Goal: Task Accomplishment & Management: Use online tool/utility

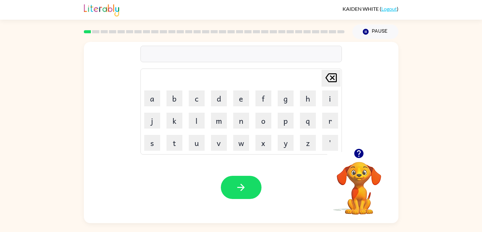
click at [360, 155] on icon "button" at bounding box center [358, 153] width 9 height 9
click at [358, 152] on icon "button" at bounding box center [358, 153] width 9 height 9
click at [354, 154] on icon "button" at bounding box center [358, 153] width 9 height 9
click at [236, 191] on icon "button" at bounding box center [241, 187] width 11 height 11
click at [358, 158] on icon "button" at bounding box center [358, 153] width 9 height 9
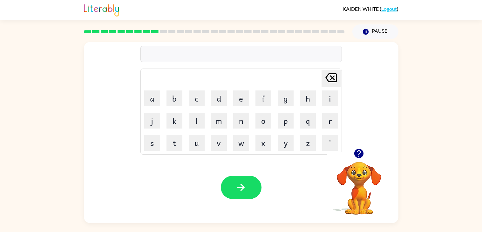
click at [355, 154] on icon "button" at bounding box center [358, 153] width 9 height 9
click at [246, 201] on div "Your browser must support playing .mp4 files to use Literably. Please try using…" at bounding box center [241, 188] width 315 height 72
click at [247, 190] on button "button" at bounding box center [241, 187] width 41 height 23
click at [231, 193] on button "button" at bounding box center [241, 187] width 41 height 23
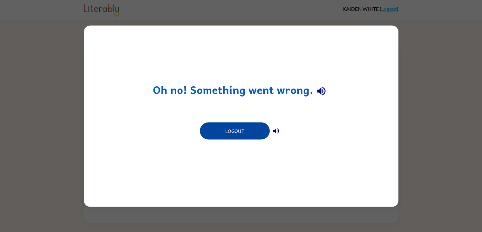
click at [233, 134] on button "Logout" at bounding box center [235, 130] width 70 height 17
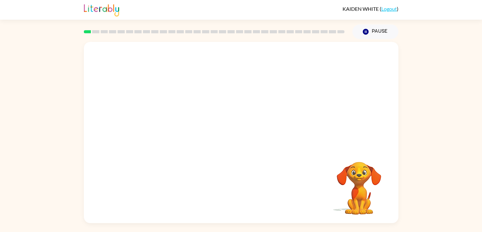
click at [295, 47] on div at bounding box center [241, 95] width 315 height 107
click at [237, 141] on div at bounding box center [241, 135] width 41 height 23
click at [237, 140] on icon "button" at bounding box center [241, 135] width 11 height 11
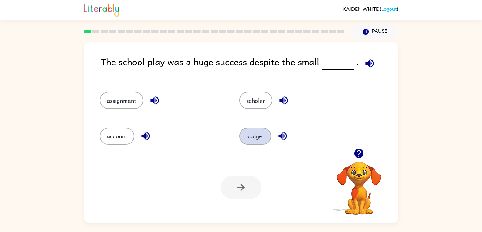
click at [251, 140] on button "budget" at bounding box center [255, 136] width 32 height 17
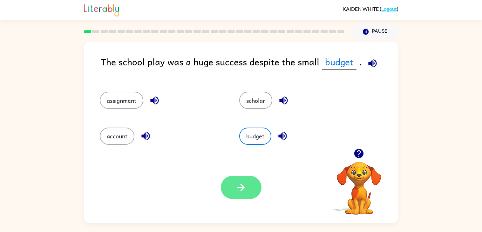
click at [230, 187] on button "button" at bounding box center [241, 187] width 41 height 23
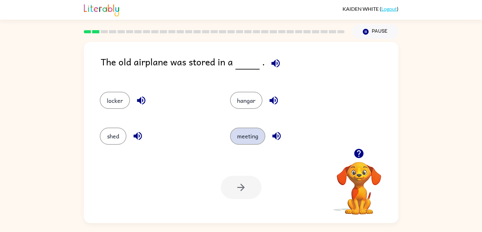
click at [251, 141] on button "meeting" at bounding box center [247, 136] width 35 height 17
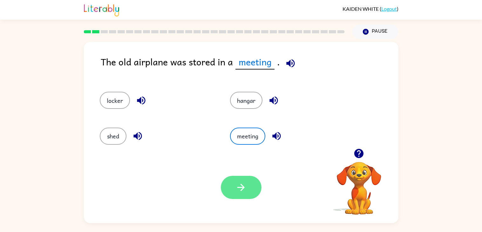
click at [236, 183] on icon "button" at bounding box center [241, 187] width 11 height 11
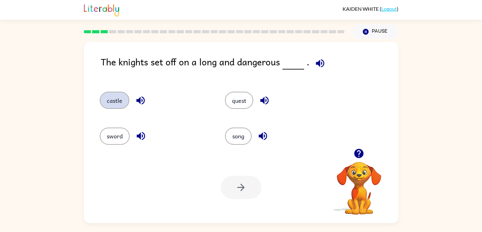
click at [122, 100] on button "castle" at bounding box center [115, 100] width 30 height 17
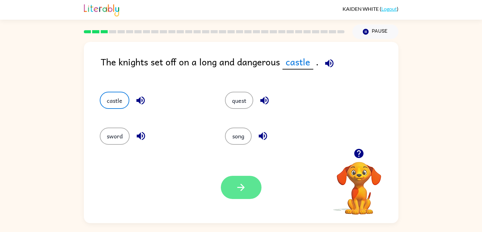
click at [230, 187] on button "button" at bounding box center [241, 187] width 41 height 23
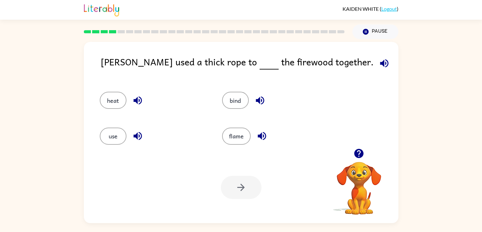
click at [102, 128] on div "use" at bounding box center [154, 136] width 108 height 17
click at [107, 135] on button "use" at bounding box center [113, 136] width 27 height 17
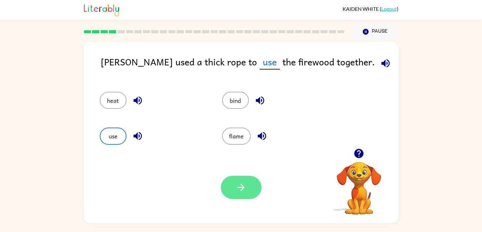
click at [241, 190] on icon "button" at bounding box center [240, 187] width 7 height 7
click at [247, 218] on div "Your browser must support playing .mp4 files to use Literably. Please try using…" at bounding box center [241, 188] width 315 height 72
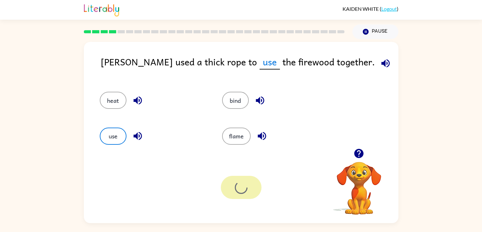
click at [247, 218] on div "Your browser must support playing .mp4 files to use Literably. Please try using…" at bounding box center [241, 188] width 315 height 72
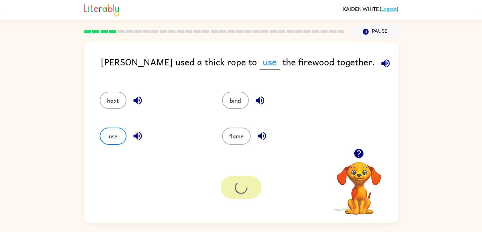
click at [247, 218] on div "Your browser must support playing .mp4 files to use Literably. Please try using…" at bounding box center [241, 188] width 315 height 72
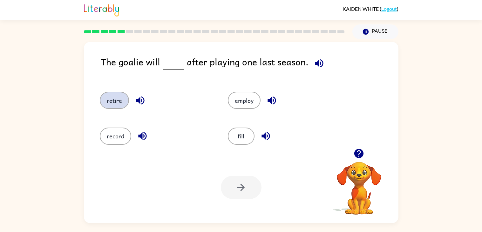
click at [114, 102] on button "retire" at bounding box center [114, 100] width 29 height 17
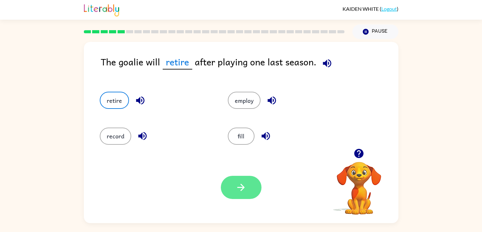
click at [241, 198] on button "button" at bounding box center [241, 187] width 41 height 23
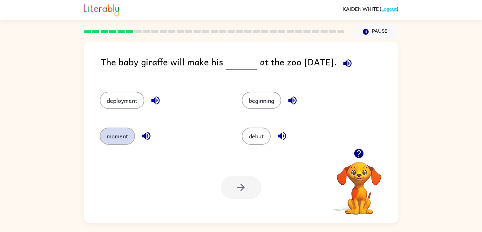
click at [122, 140] on button "moment" at bounding box center [117, 136] width 35 height 17
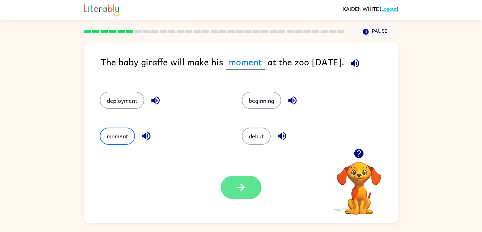
click at [240, 187] on icon "button" at bounding box center [241, 187] width 11 height 11
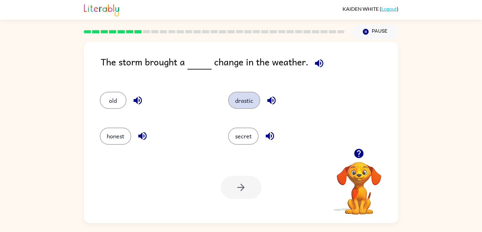
click at [252, 96] on button "drastic" at bounding box center [244, 100] width 32 height 17
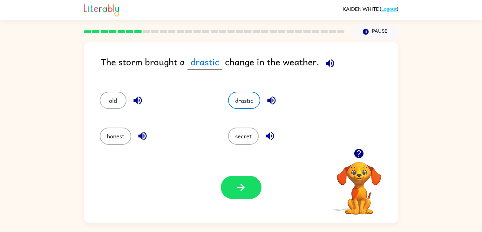
click at [249, 175] on div "Your browser must support playing .mp4 files to use Literably. Please try using…" at bounding box center [241, 188] width 315 height 72
click at [238, 183] on icon "button" at bounding box center [241, 187] width 11 height 11
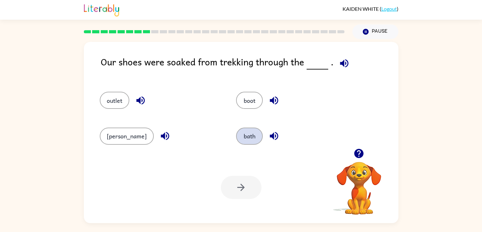
click at [236, 136] on button "bath" at bounding box center [249, 136] width 27 height 17
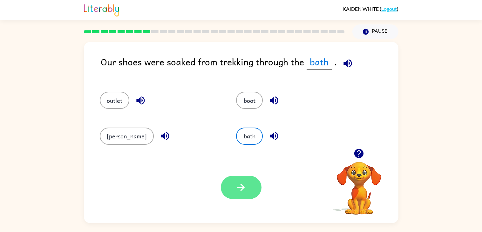
click at [242, 185] on icon "button" at bounding box center [241, 187] width 11 height 11
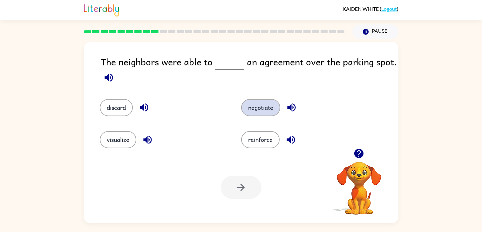
click at [265, 102] on button "negotiate" at bounding box center [260, 107] width 39 height 17
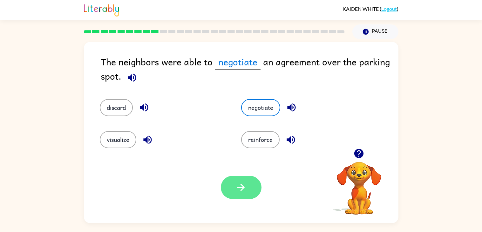
click at [242, 185] on icon "button" at bounding box center [240, 187] width 7 height 7
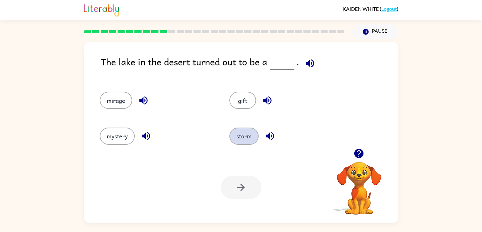
click at [248, 137] on button "storm" at bounding box center [244, 136] width 29 height 17
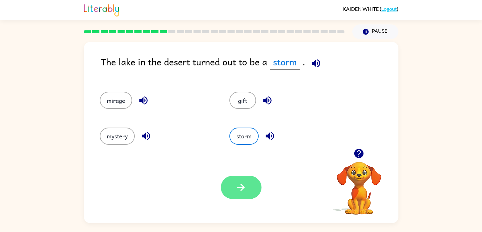
click at [235, 187] on button "button" at bounding box center [241, 187] width 41 height 23
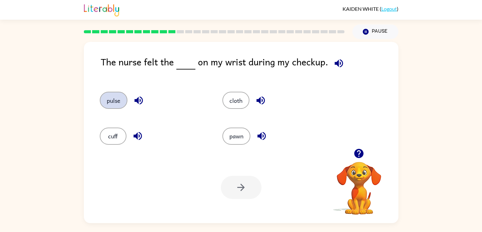
click at [109, 96] on button "pulse" at bounding box center [114, 100] width 28 height 17
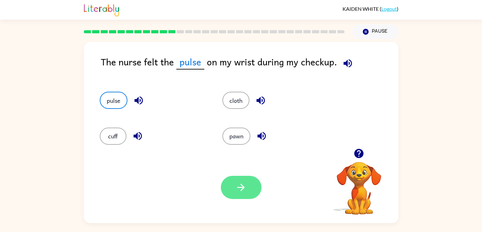
click at [226, 190] on button "button" at bounding box center [241, 187] width 41 height 23
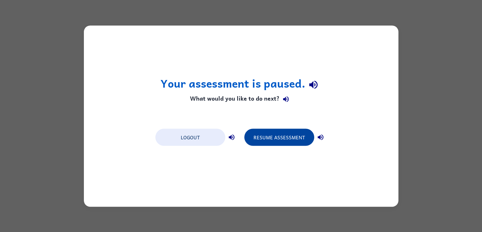
click at [274, 139] on button "Resume Assessment" at bounding box center [279, 137] width 70 height 17
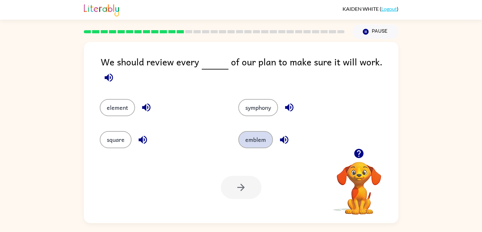
click at [261, 136] on button "emblem" at bounding box center [255, 139] width 35 height 17
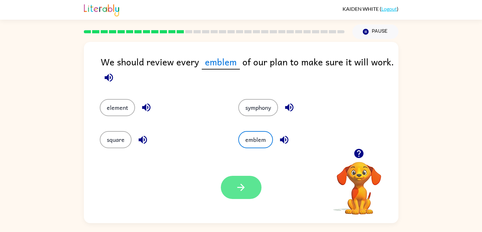
click at [237, 183] on icon "button" at bounding box center [241, 187] width 11 height 11
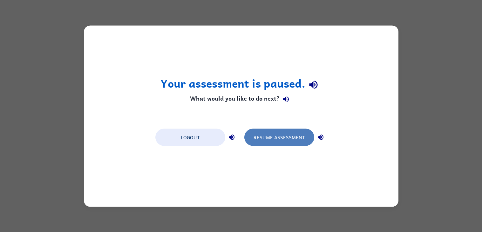
click at [279, 139] on button "Resume Assessment" at bounding box center [279, 137] width 70 height 17
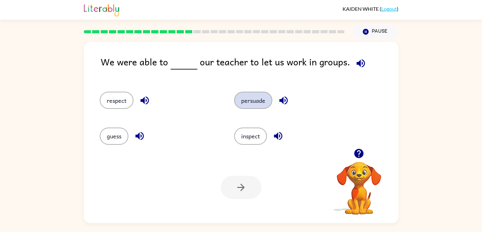
click at [261, 106] on button "persuade" at bounding box center [253, 100] width 38 height 17
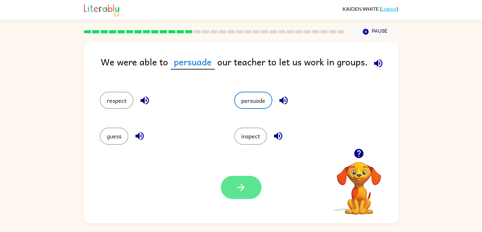
click at [236, 191] on icon "button" at bounding box center [241, 187] width 11 height 11
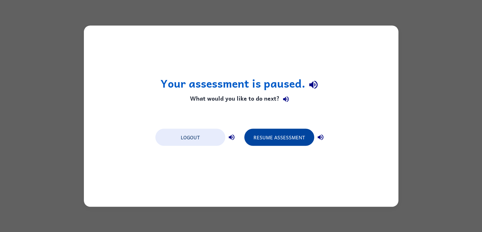
click at [303, 139] on button "Resume Assessment" at bounding box center [279, 137] width 70 height 17
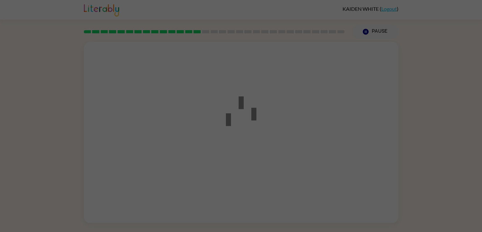
click at [303, 139] on div at bounding box center [241, 116] width 482 height 232
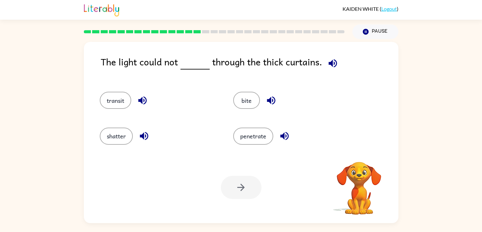
click at [303, 139] on div "penetrate" at bounding box center [292, 136] width 119 height 17
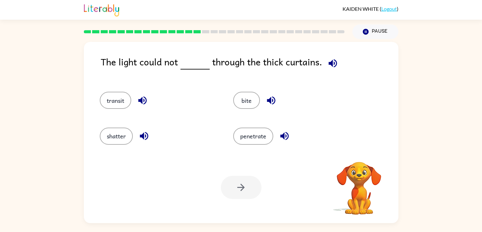
click at [303, 139] on div "penetrate" at bounding box center [292, 136] width 119 height 17
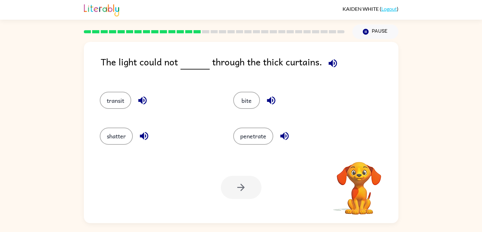
click at [303, 139] on div "penetrate" at bounding box center [292, 136] width 119 height 17
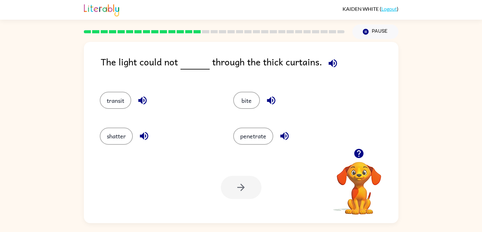
click at [303, 139] on div "penetrate" at bounding box center [292, 136] width 119 height 17
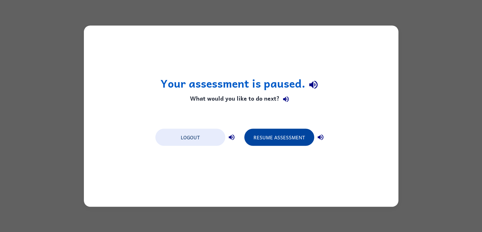
click at [271, 135] on button "Resume Assessment" at bounding box center [279, 137] width 70 height 17
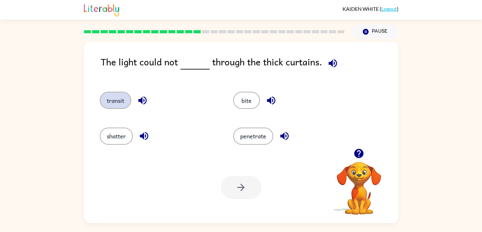
click at [106, 105] on button "transit" at bounding box center [115, 100] width 31 height 17
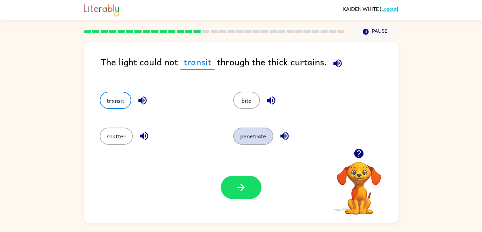
click at [266, 129] on button "penetrate" at bounding box center [253, 136] width 40 height 17
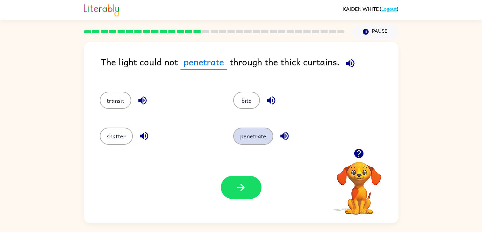
click at [266, 129] on button "penetrate" at bounding box center [253, 136] width 40 height 17
click at [260, 133] on button "penetrate" at bounding box center [253, 136] width 40 height 17
click at [249, 135] on button "penetrate" at bounding box center [253, 136] width 40 height 17
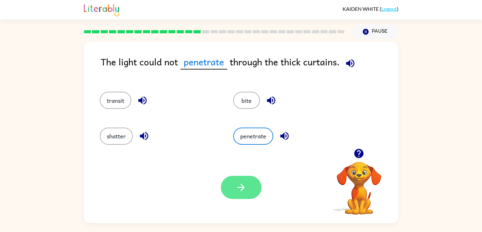
click at [236, 186] on icon "button" at bounding box center [241, 187] width 11 height 11
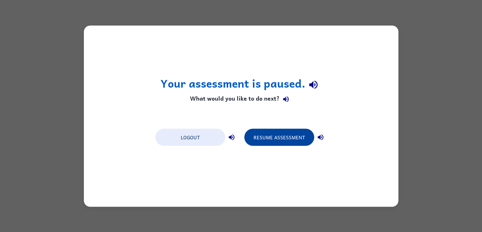
click at [285, 134] on button "Resume Assessment" at bounding box center [279, 137] width 70 height 17
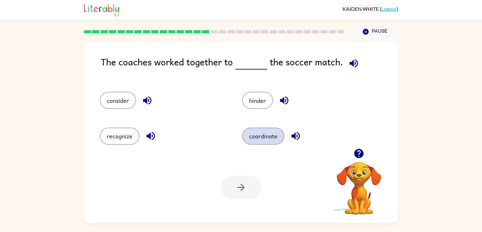
click at [259, 131] on button "coordinate" at bounding box center [263, 136] width 42 height 17
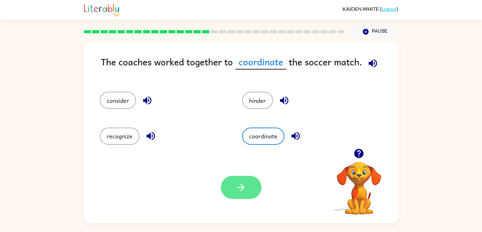
click at [233, 195] on button "button" at bounding box center [241, 187] width 41 height 23
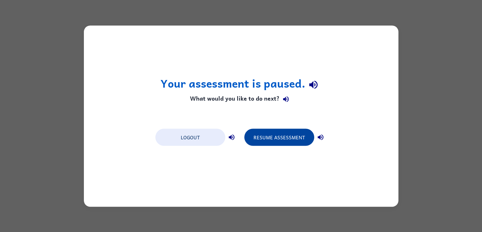
click at [271, 132] on button "Resume Assessment" at bounding box center [279, 137] width 70 height 17
click at [260, 134] on button "Resume Assessment" at bounding box center [279, 137] width 70 height 17
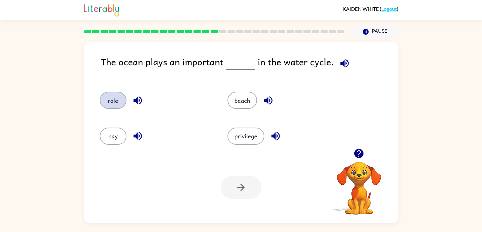
click at [105, 106] on button "role" at bounding box center [113, 100] width 27 height 17
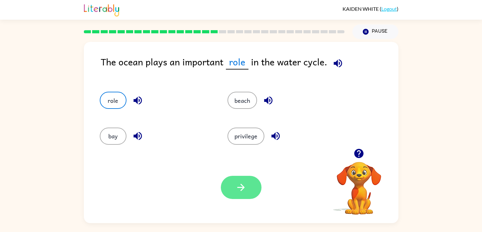
click at [234, 181] on button "button" at bounding box center [241, 187] width 41 height 23
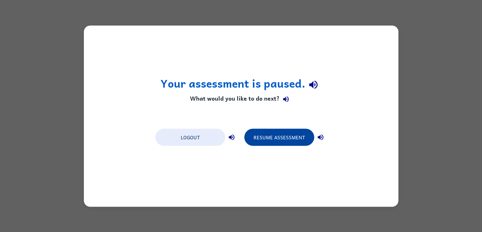
click at [278, 137] on button "Resume Assessment" at bounding box center [279, 137] width 70 height 17
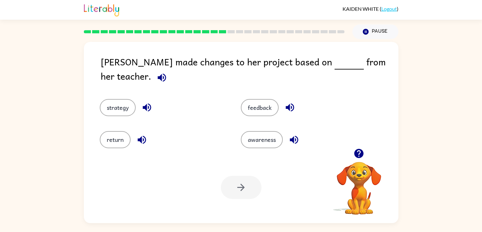
click at [133, 113] on div "strategy" at bounding box center [158, 103] width 141 height 32
click at [117, 104] on button "strategy" at bounding box center [118, 107] width 36 height 17
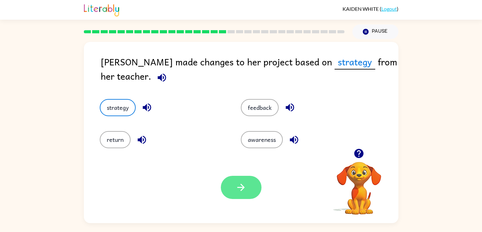
click at [242, 191] on icon "button" at bounding box center [241, 187] width 11 height 11
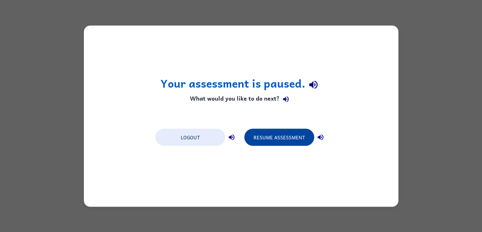
click at [291, 133] on button "Resume Assessment" at bounding box center [279, 137] width 70 height 17
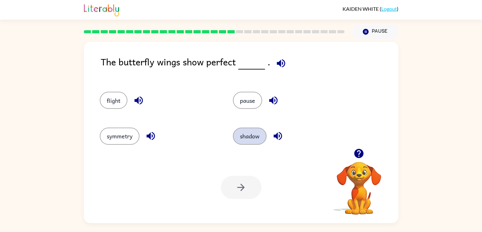
click at [249, 139] on button "shadow" at bounding box center [250, 136] width 34 height 17
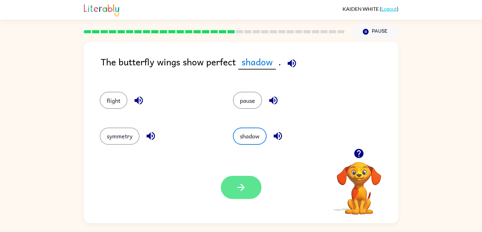
click at [237, 181] on button "button" at bounding box center [241, 187] width 41 height 23
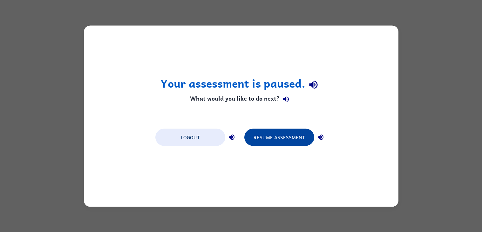
click at [259, 138] on button "Resume Assessment" at bounding box center [279, 137] width 70 height 17
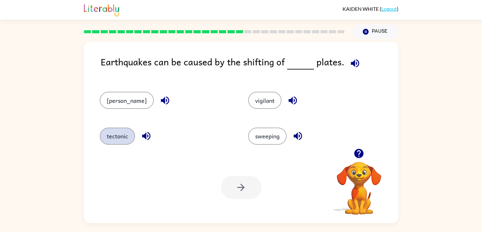
click at [112, 136] on button "tectonic" at bounding box center [117, 136] width 35 height 17
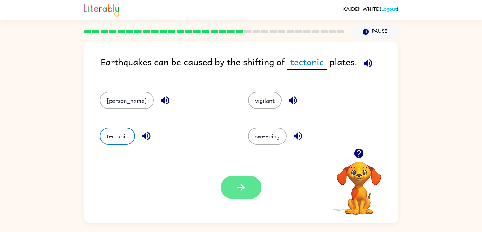
click at [245, 193] on icon "button" at bounding box center [241, 187] width 11 height 11
